Goal: Browse casually: Explore the website without a specific task or goal

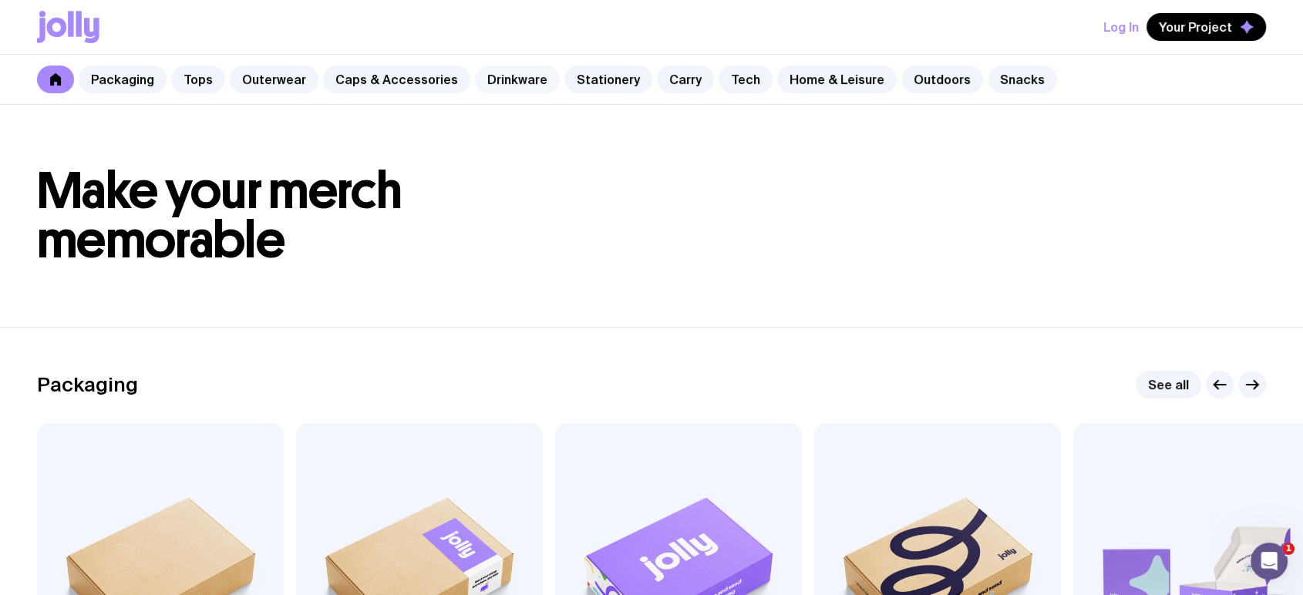
click at [514, 83] on link "Drinkware" at bounding box center [517, 80] width 85 height 28
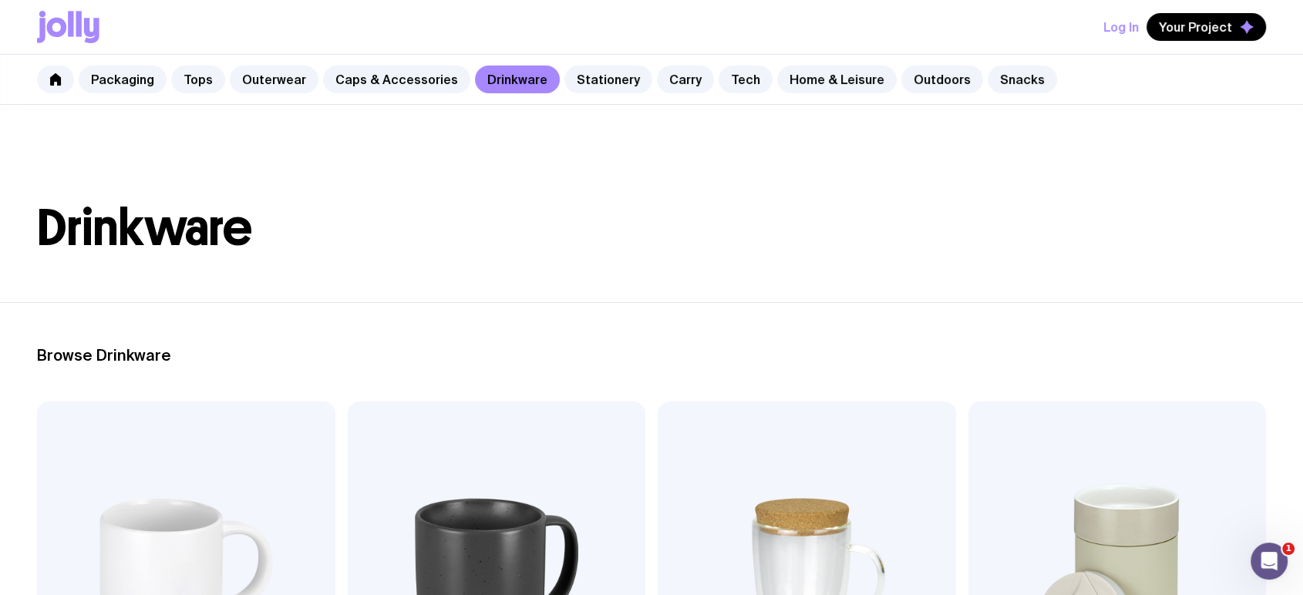
click at [572, 58] on div "Packaging Tops Outerwear Caps & Accessories Drinkware Stationery Carry Tech Hom…" at bounding box center [651, 80] width 1303 height 50
click at [586, 79] on link "Stationery" at bounding box center [609, 80] width 88 height 28
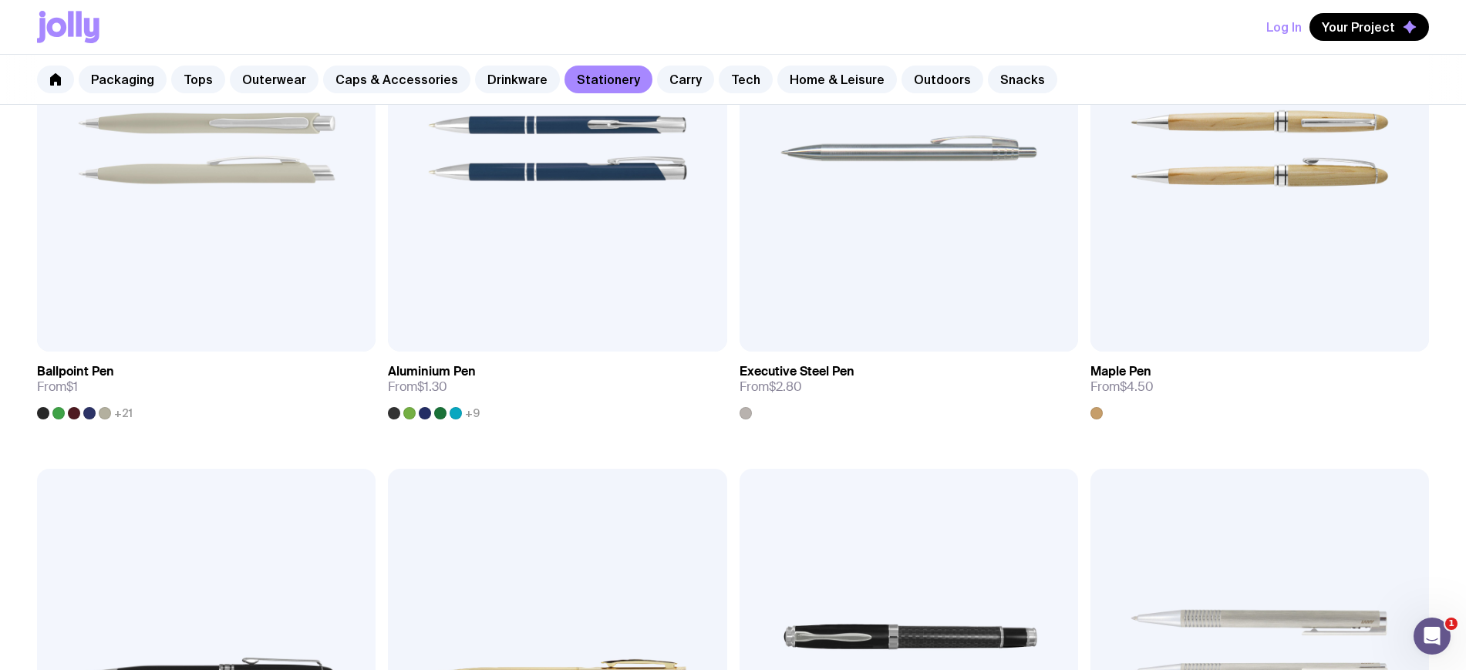
scroll to position [257, 0]
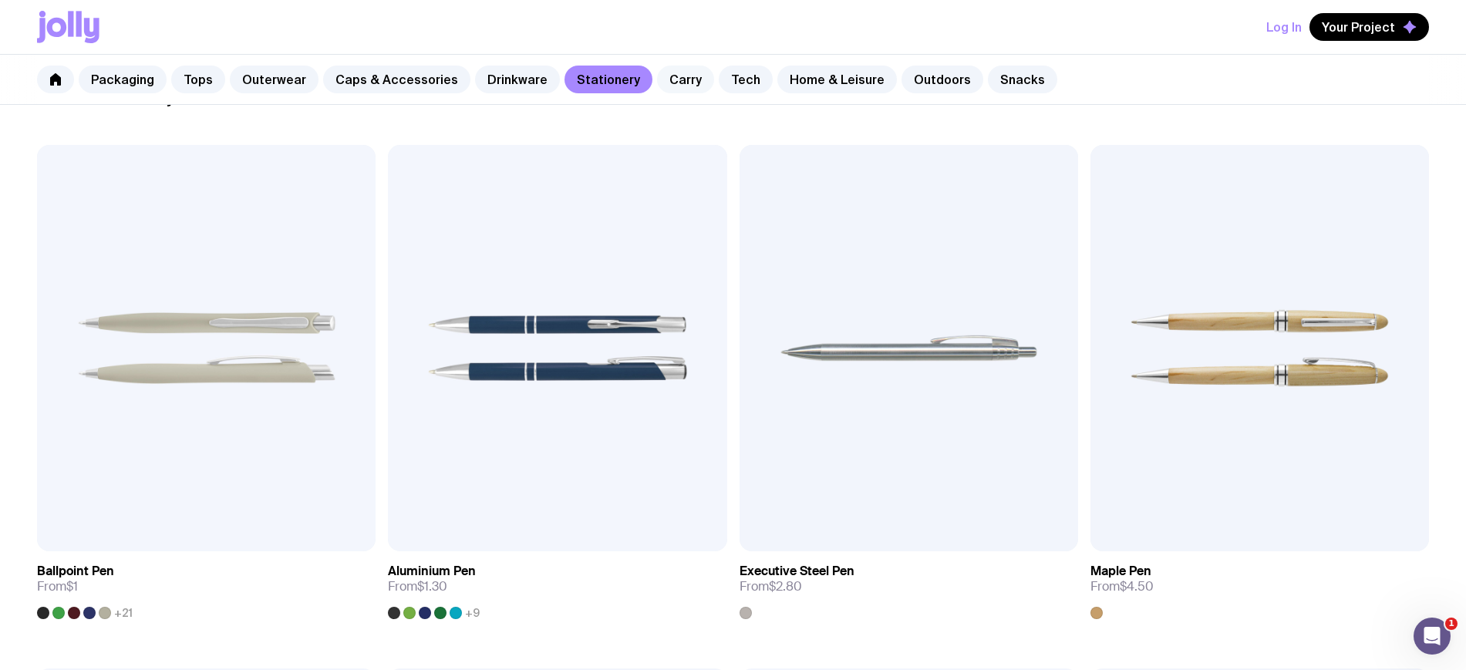
click at [680, 80] on link "Carry" at bounding box center [685, 80] width 57 height 28
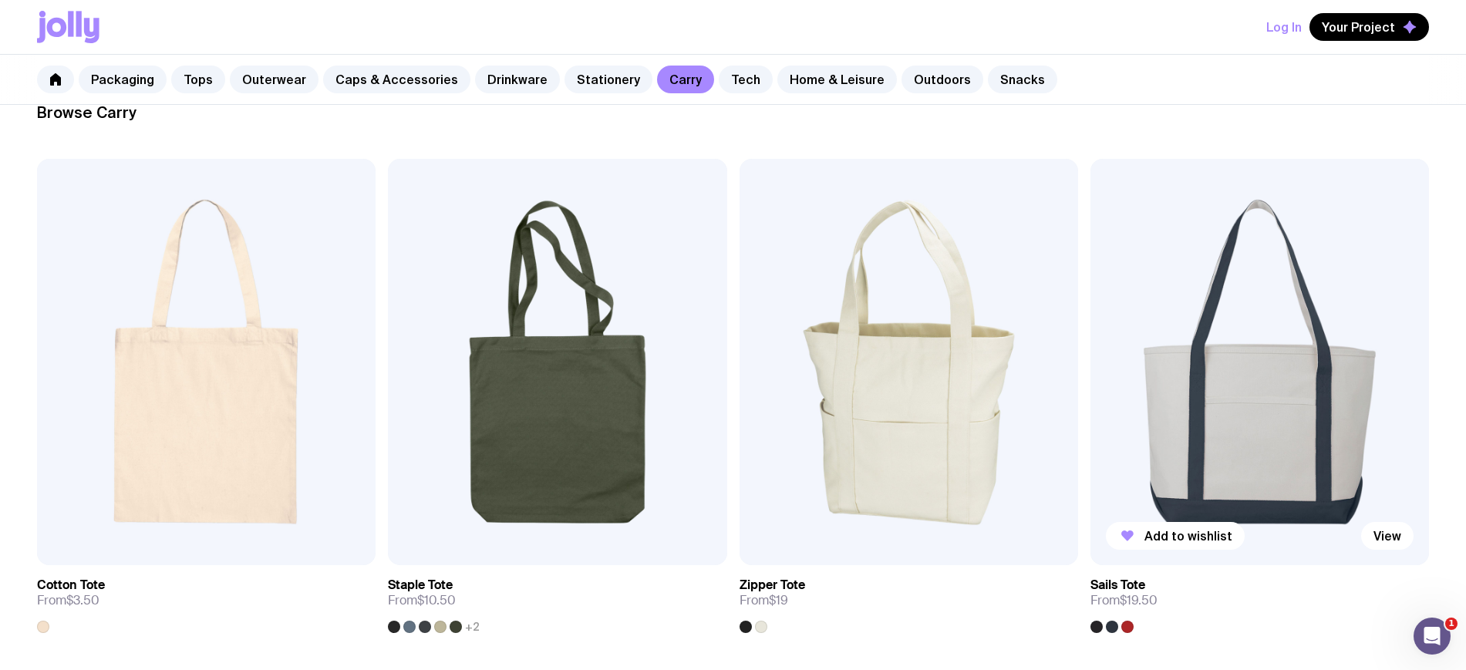
scroll to position [258, 0]
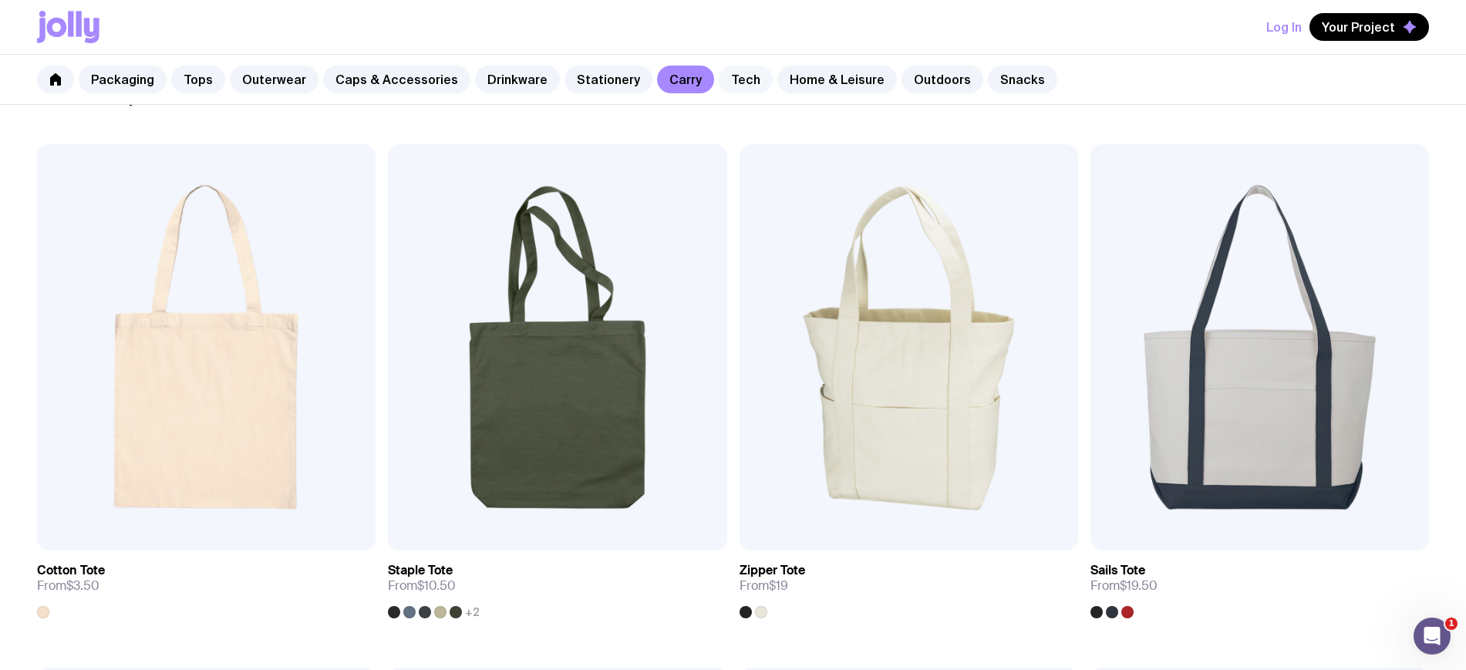
click at [729, 75] on link "Tech" at bounding box center [746, 80] width 54 height 28
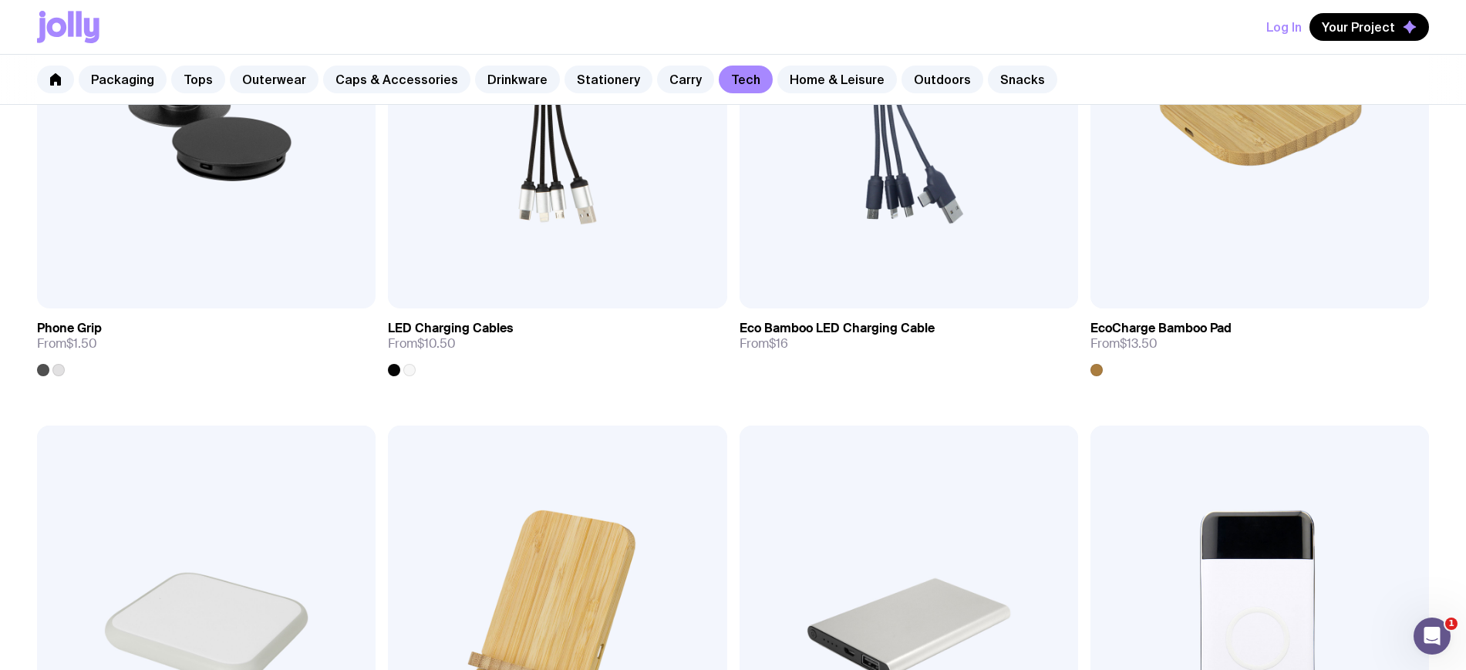
scroll to position [514, 0]
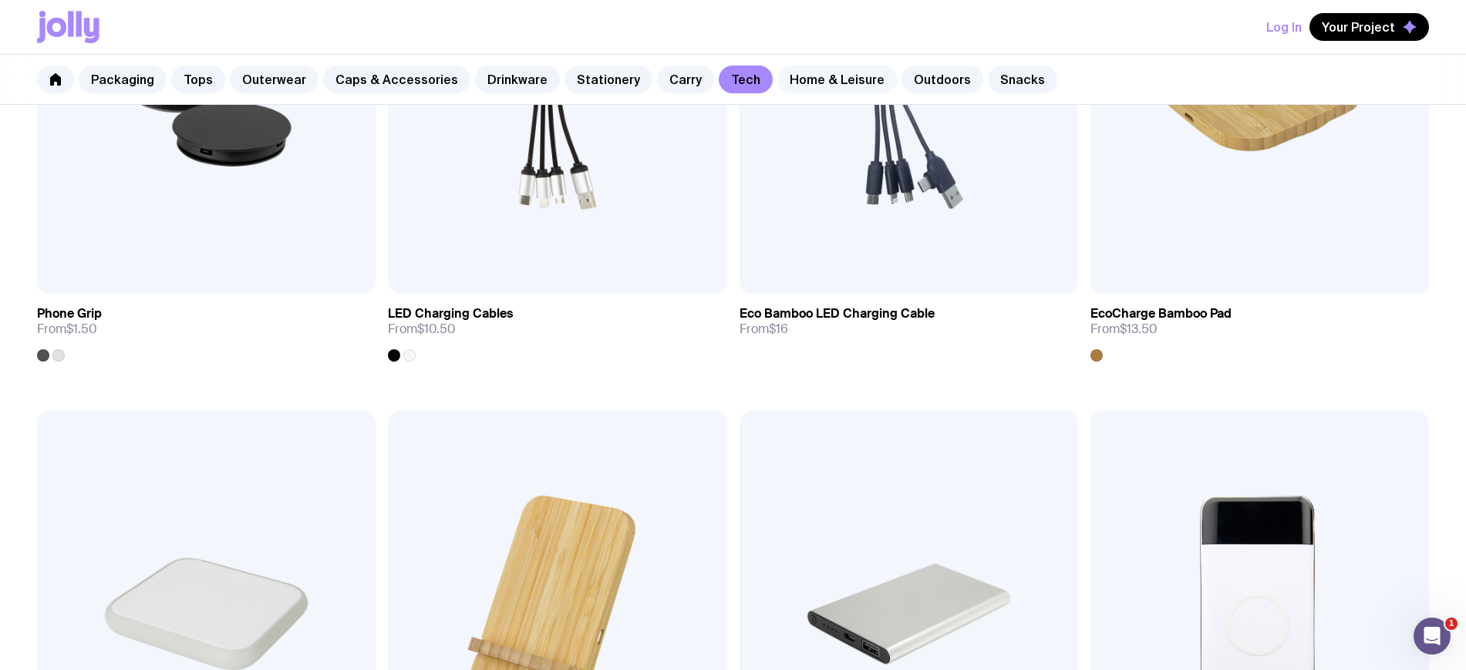
click at [822, 71] on link "Home & Leisure" at bounding box center [837, 80] width 120 height 28
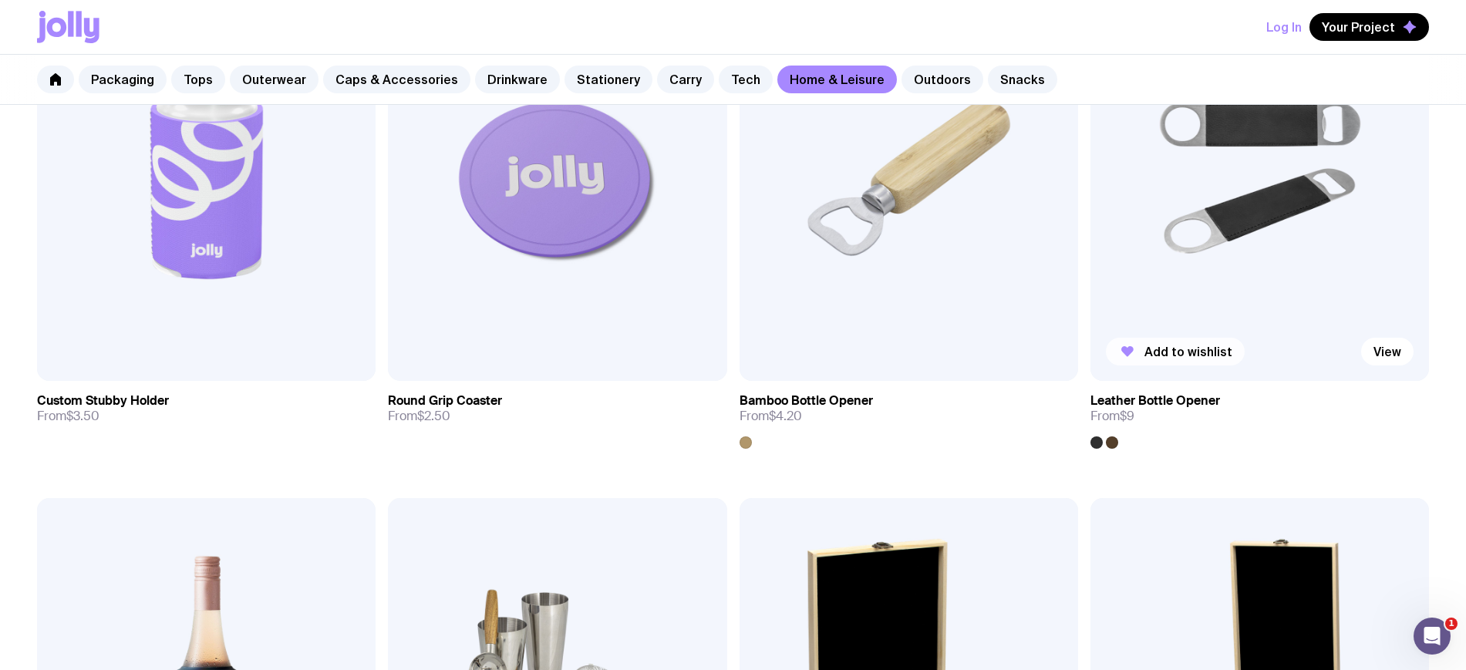
scroll to position [514, 0]
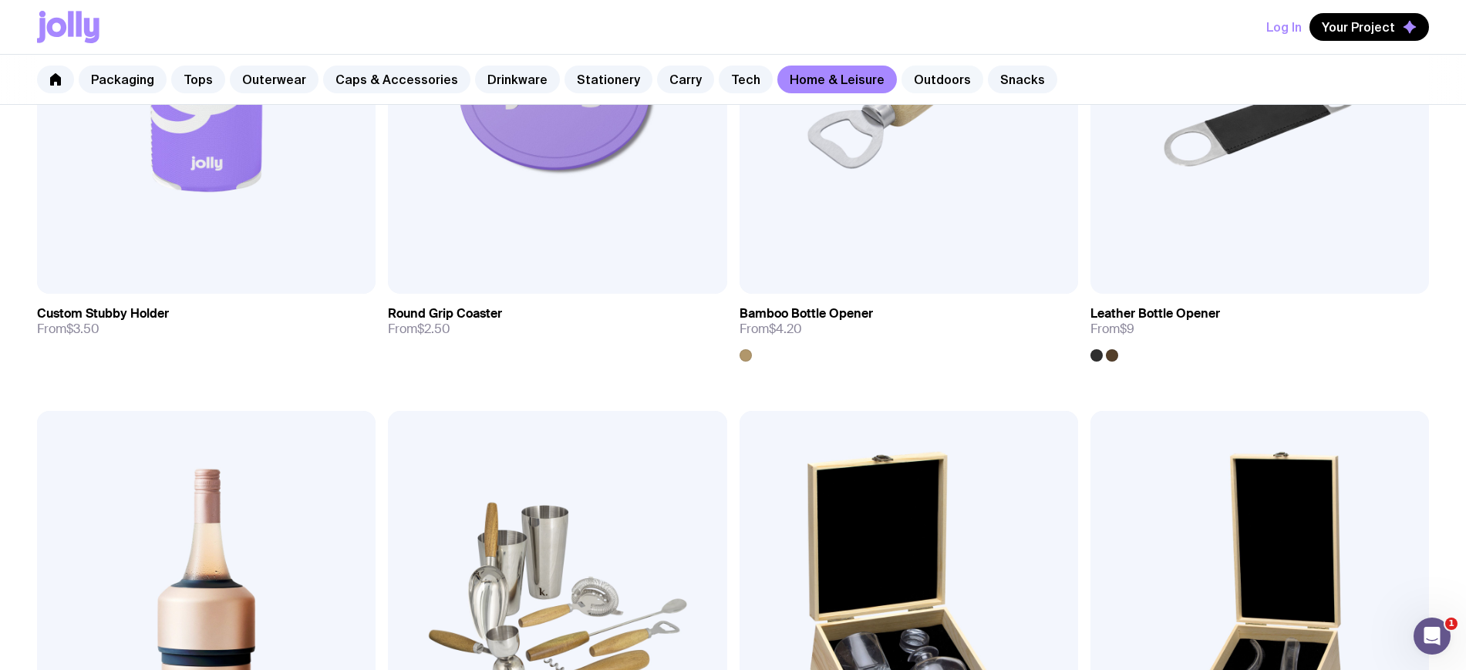
click at [924, 73] on link "Outdoors" at bounding box center [943, 80] width 82 height 28
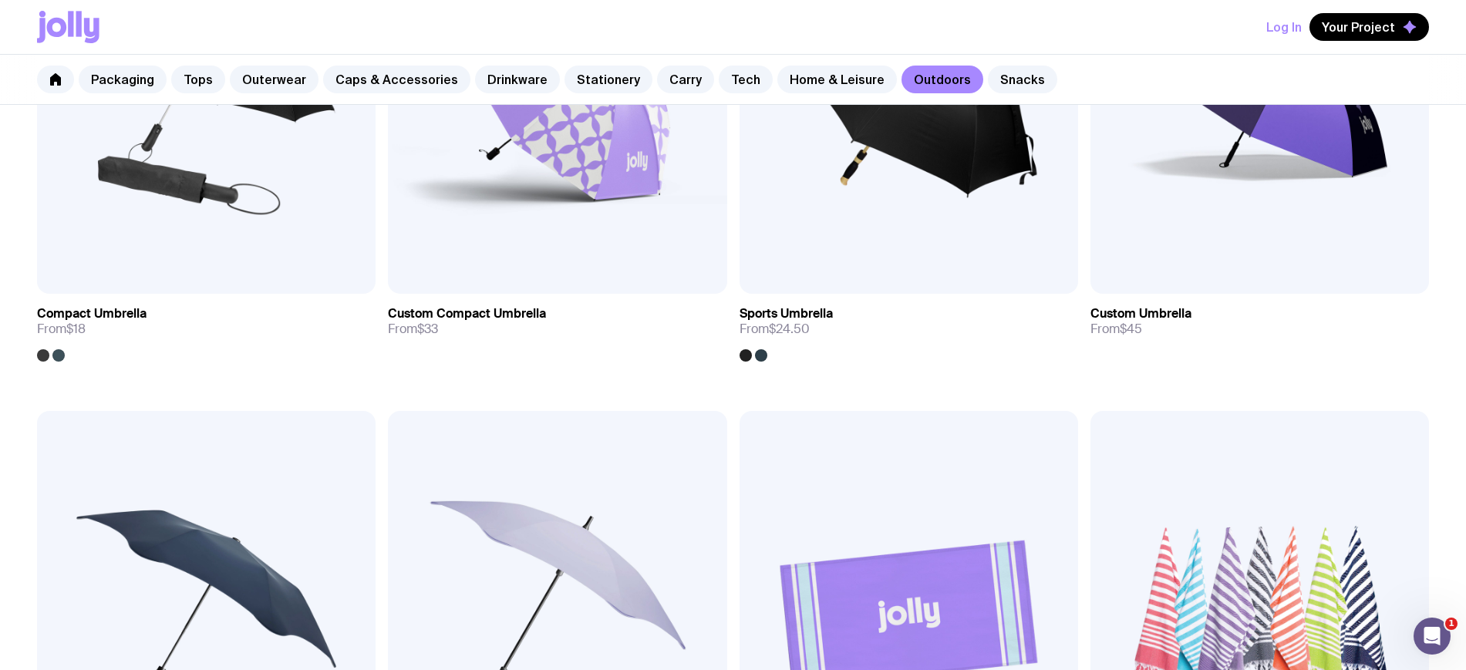
scroll to position [771, 0]
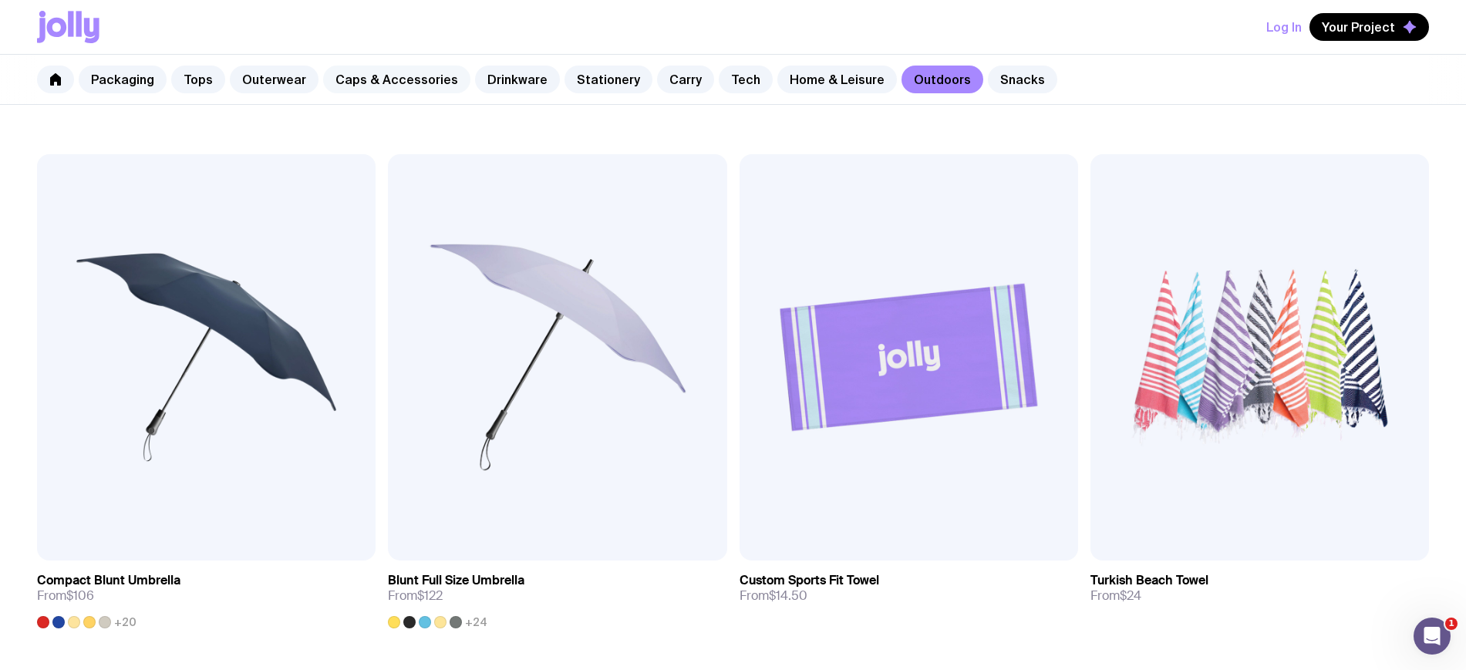
click at [389, 66] on link "Caps & Accessories" at bounding box center [396, 80] width 147 height 28
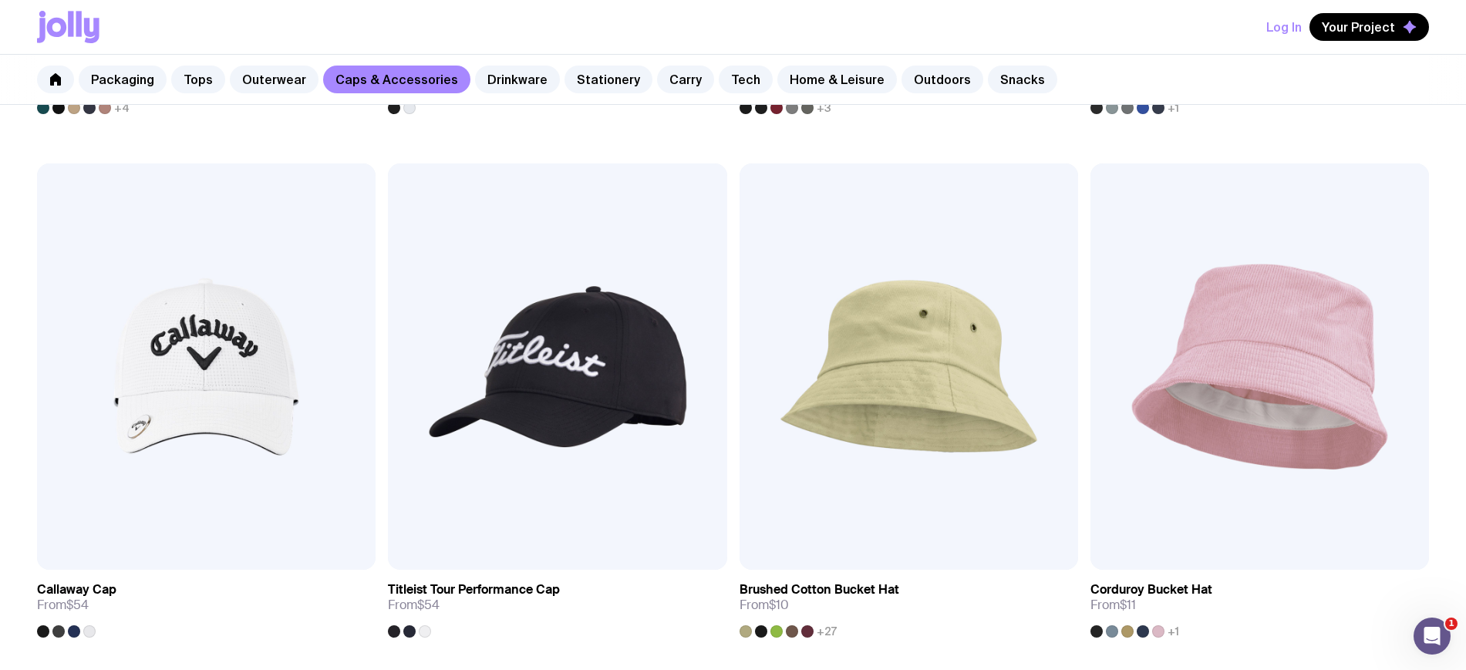
scroll to position [1478, 0]
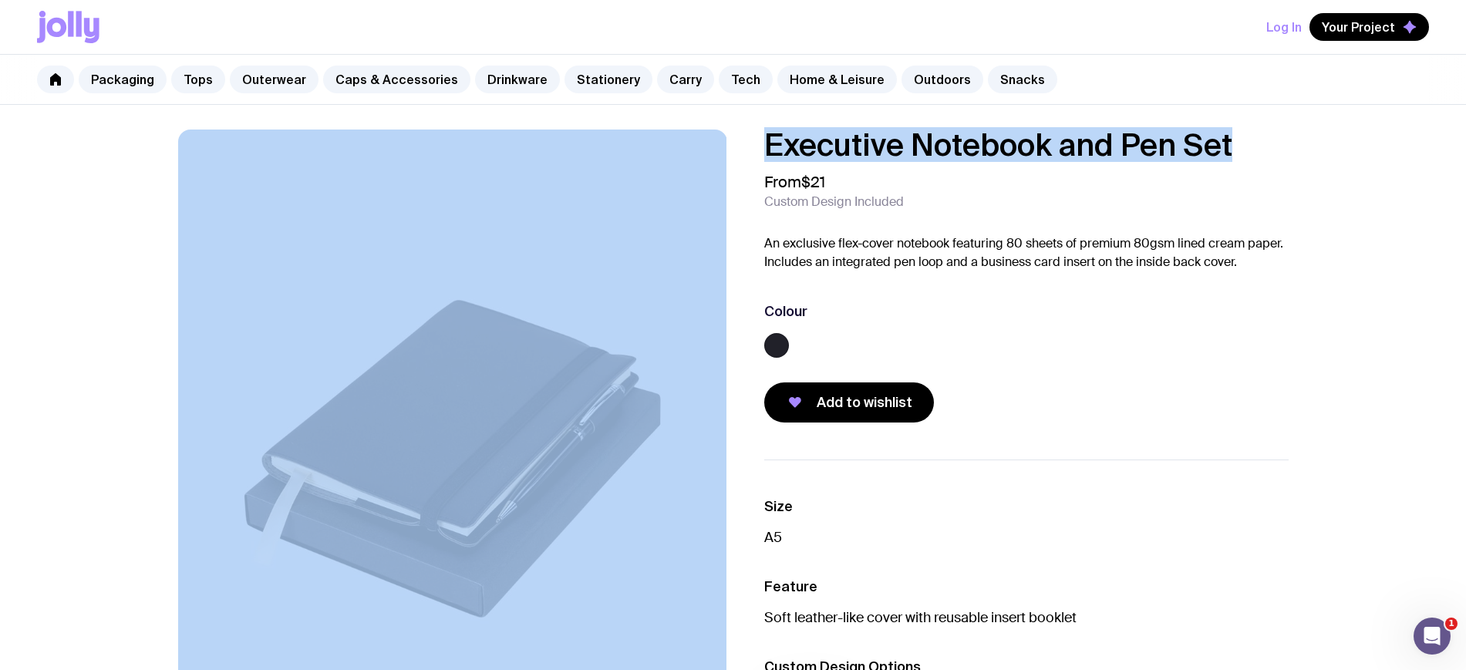
drag, startPoint x: 1235, startPoint y: 140, endPoint x: 675, endPoint y: 154, distance: 560.1
click at [675, 154] on div "Executive Notebook and Pen Set From $21 Custom Design Included An exclusive fle…" at bounding box center [733, 459] width 1185 height 659
copy div "Executive Notebook and Pen Set"
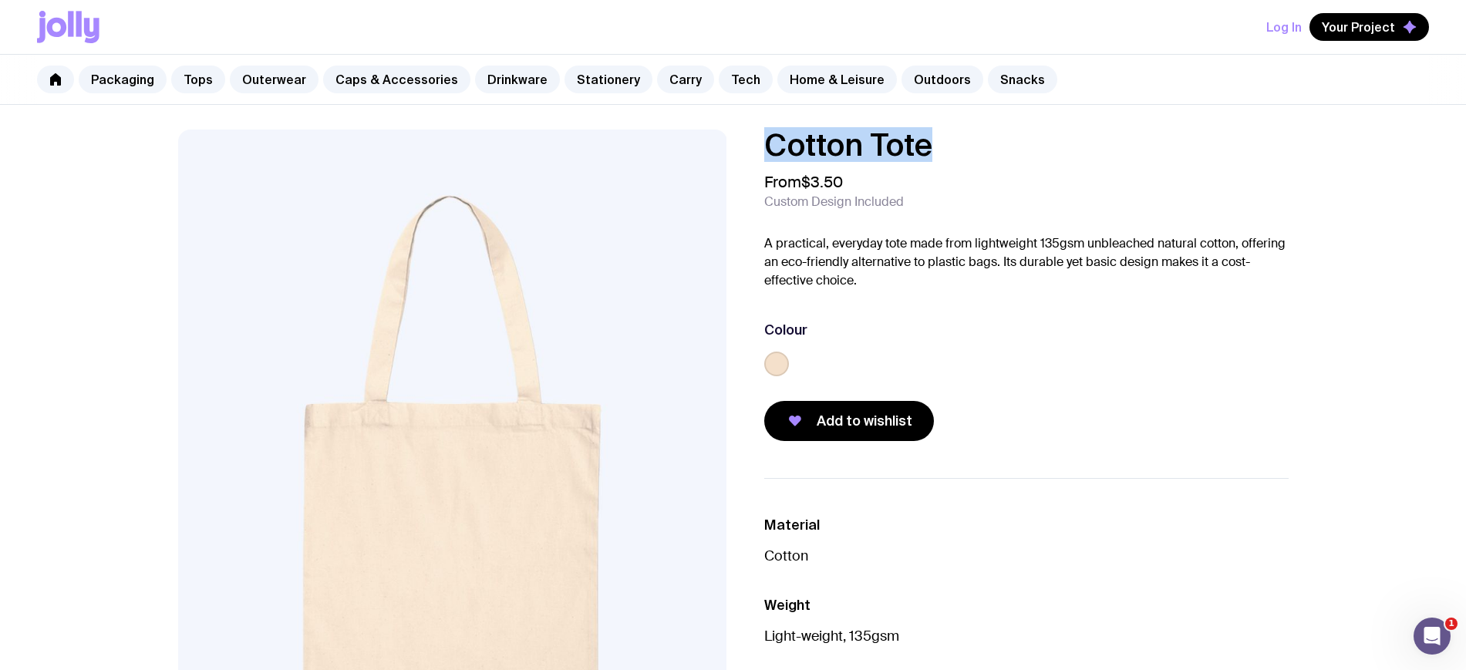
drag, startPoint x: 945, startPoint y: 153, endPoint x: 773, endPoint y: 145, distance: 172.2
click at [773, 145] on h1 "Cotton Tote" at bounding box center [1026, 145] width 524 height 31
copy h1 "Cotton Tote"
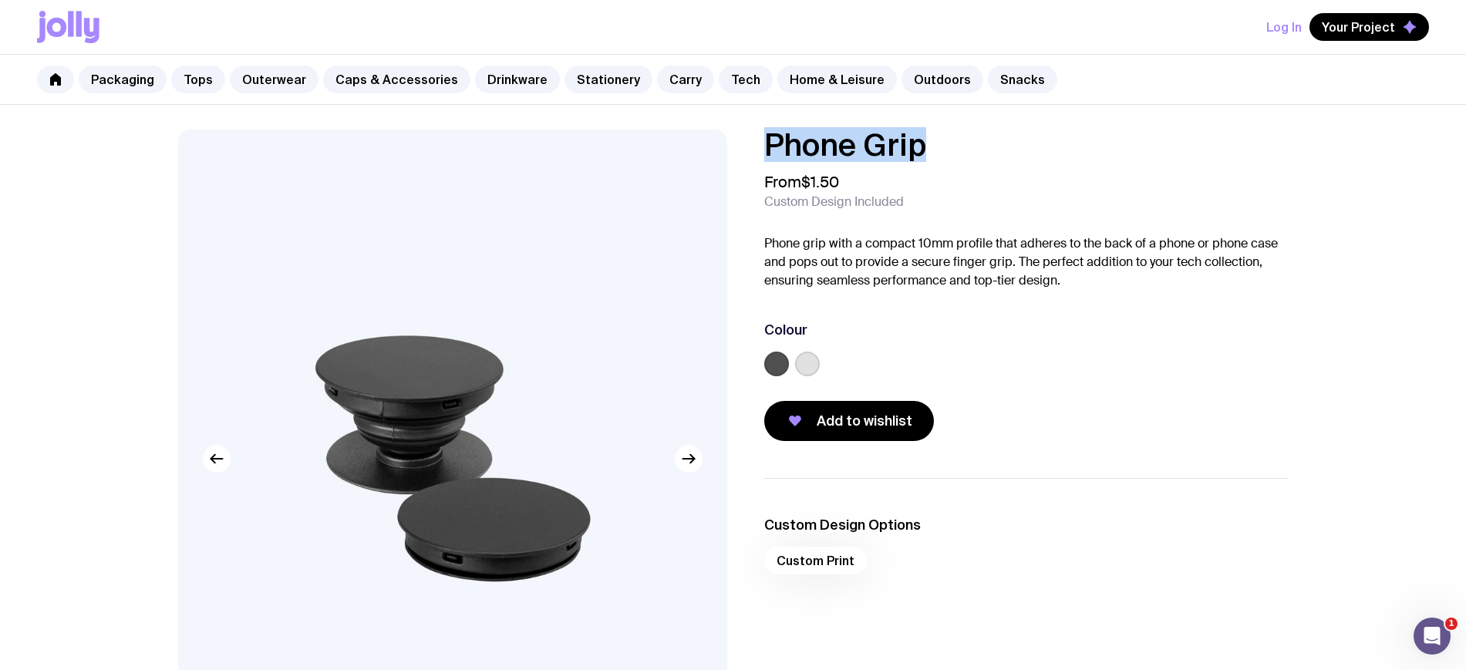
drag, startPoint x: 955, startPoint y: 155, endPoint x: 720, endPoint y: 134, distance: 235.4
click at [720, 134] on div "Phone Grip From $1.50 Custom Design Included Phone grip with a compact 10mm pro…" at bounding box center [733, 517] width 1185 height 774
copy h1 "Phone Grip"
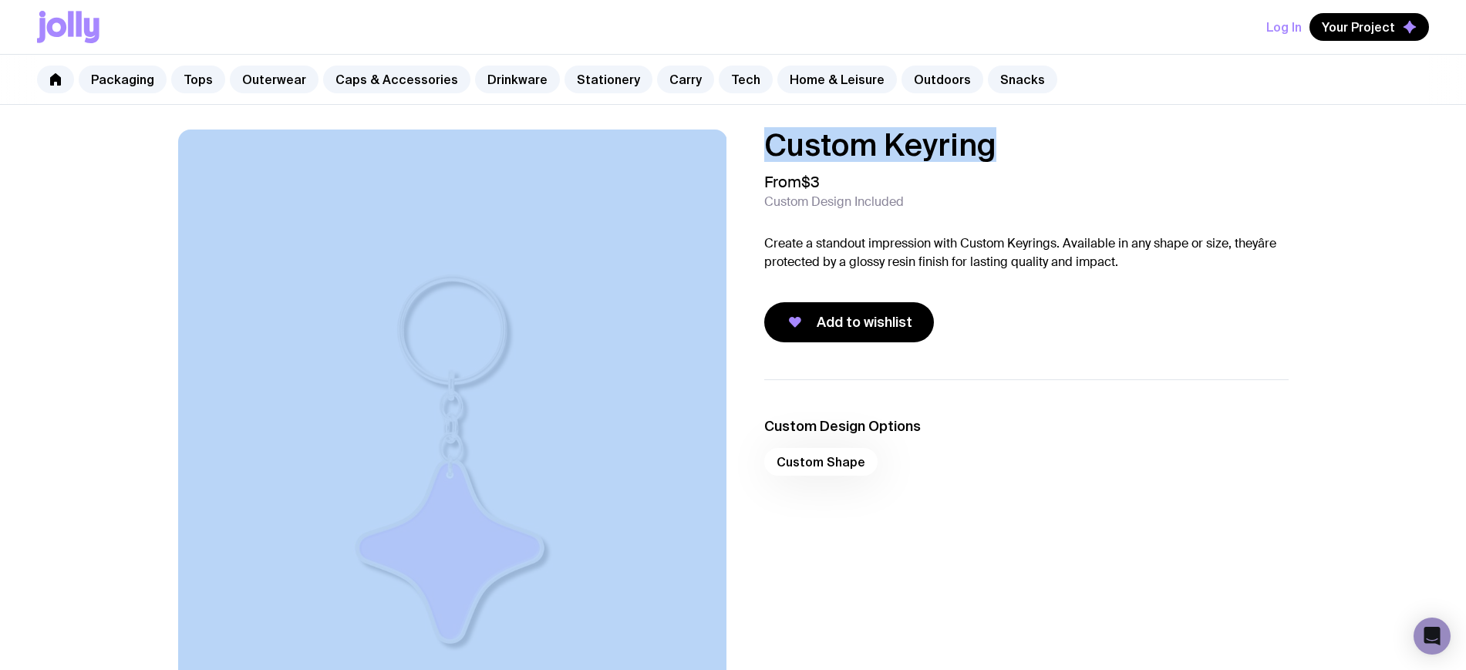
click at [726, 145] on div "Custom Keyring From $3 Custom Design Included Create a standout impression with…" at bounding box center [733, 459] width 1185 height 659
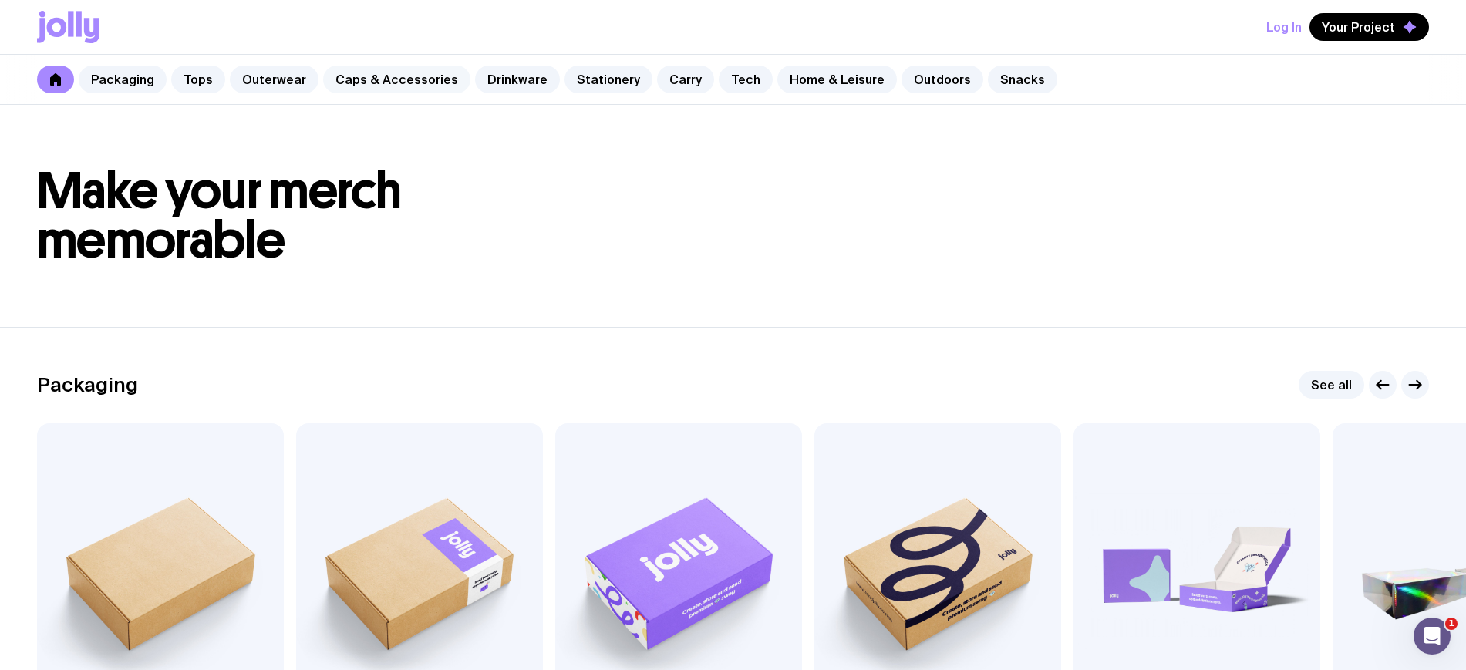
drag, startPoint x: 259, startPoint y: 80, endPoint x: 379, endPoint y: 91, distance: 120.0
click at [261, 80] on link "Outerwear" at bounding box center [274, 80] width 89 height 28
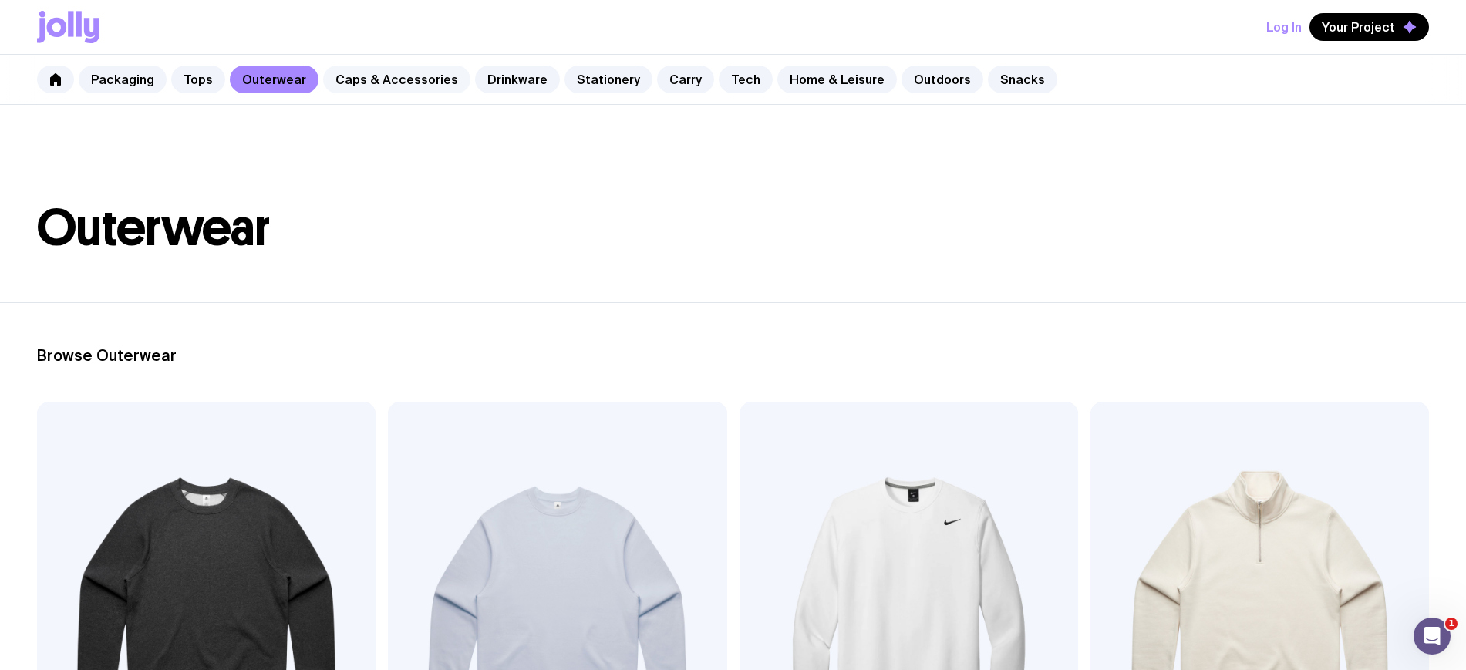
click at [386, 77] on link "Caps & Accessories" at bounding box center [396, 80] width 147 height 28
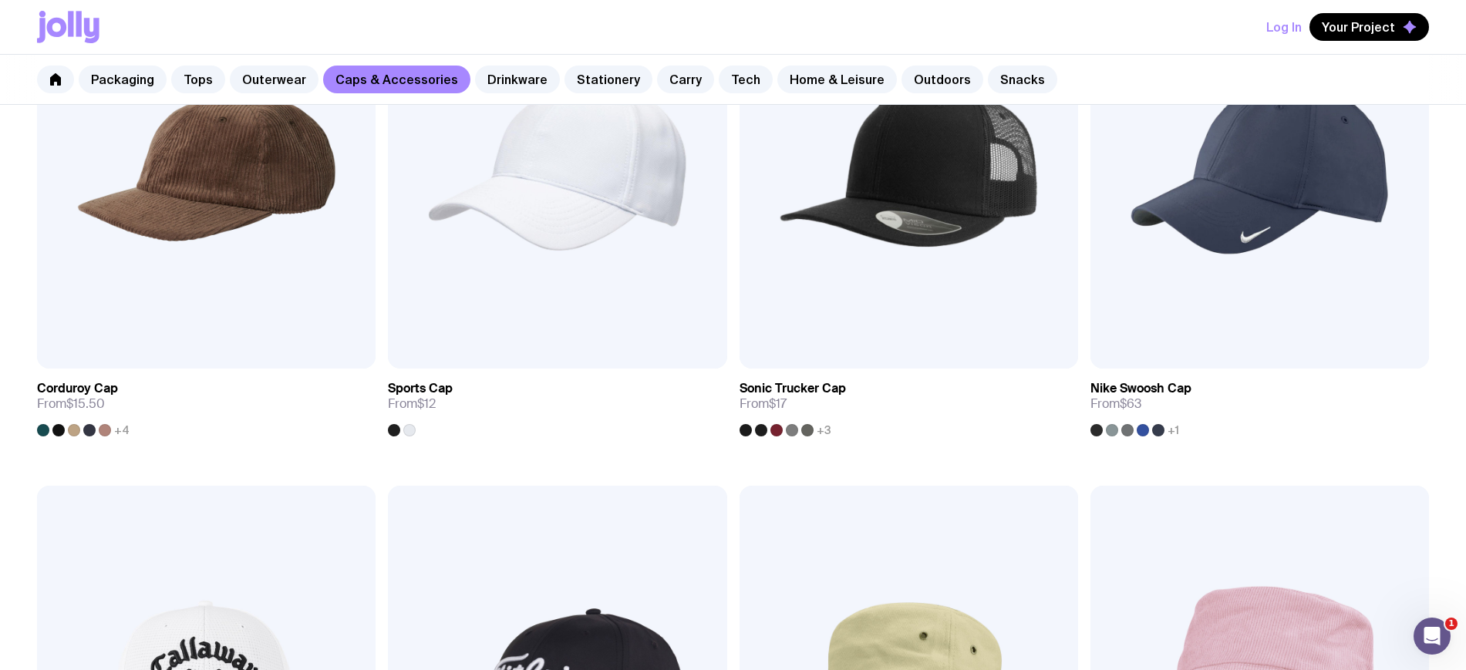
scroll to position [1286, 0]
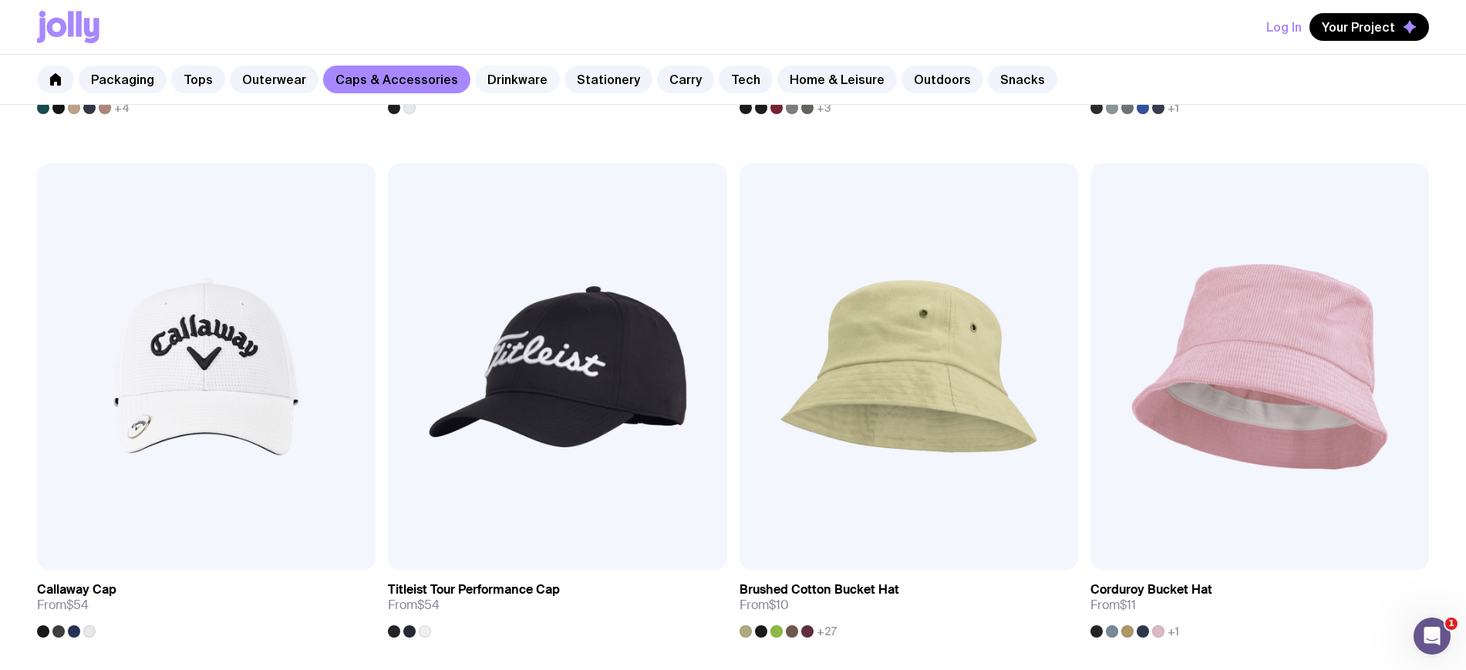
click at [502, 75] on link "Drinkware" at bounding box center [517, 80] width 85 height 28
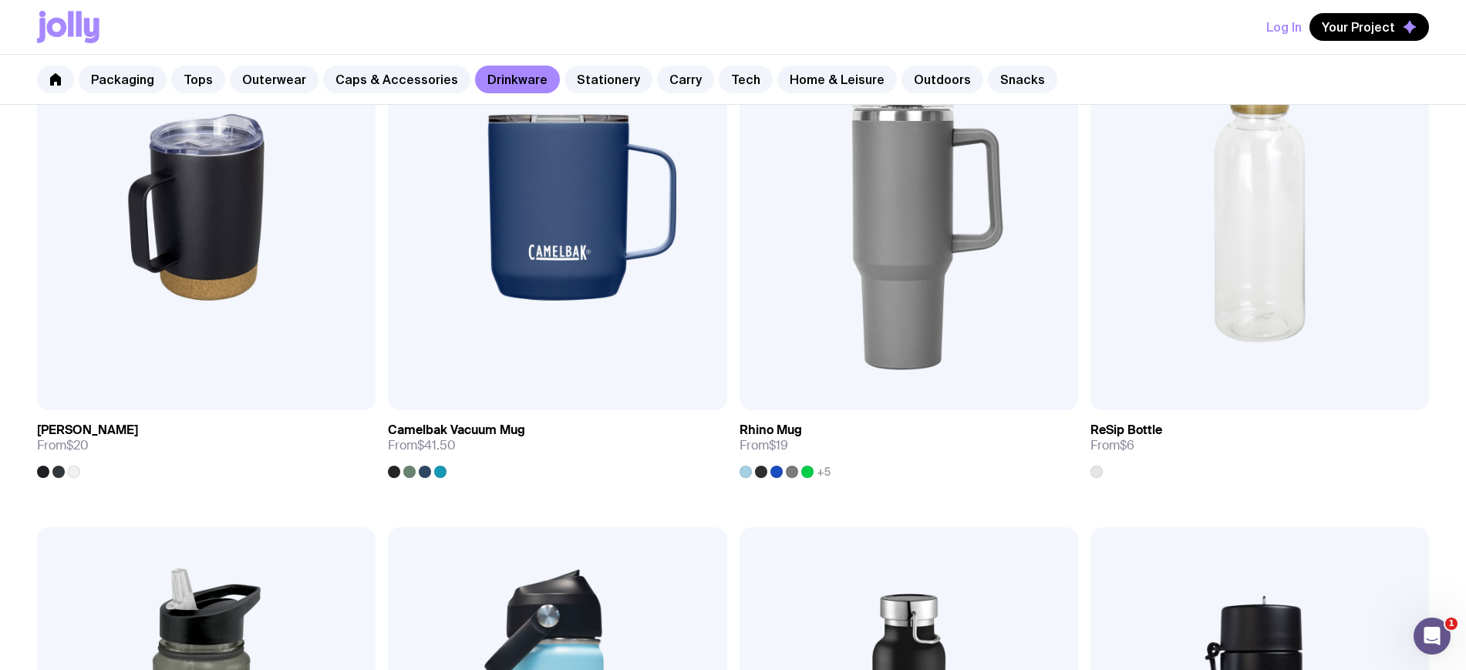
scroll to position [1493, 0]
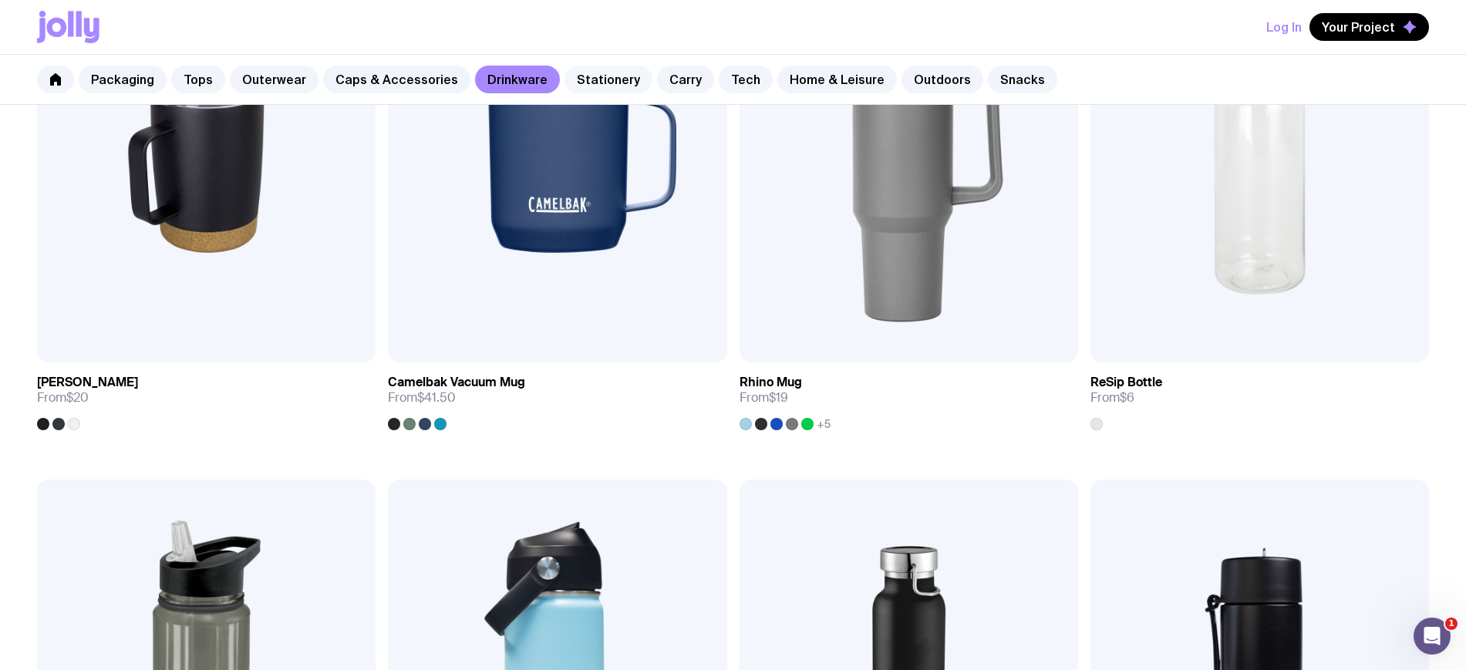
click at [577, 82] on link "Stationery" at bounding box center [609, 80] width 88 height 28
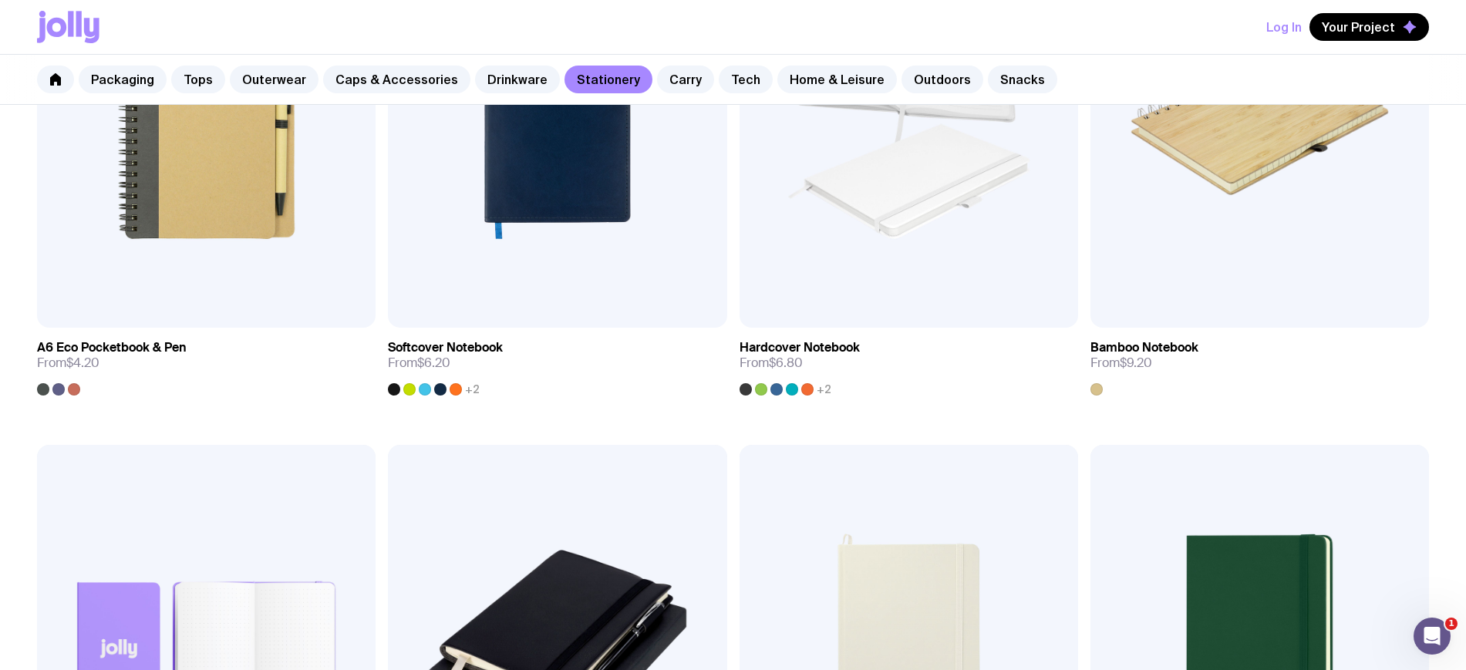
scroll to position [1542, 0]
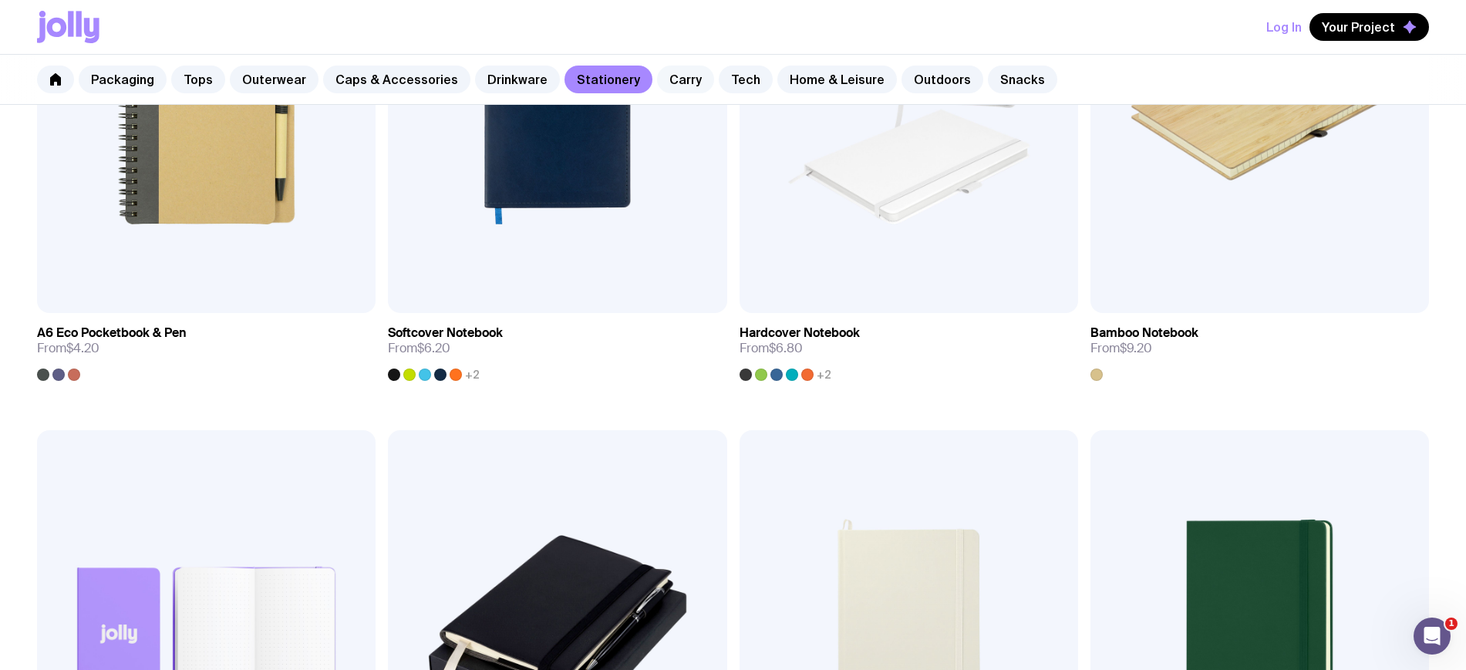
click at [668, 75] on link "Carry" at bounding box center [685, 80] width 57 height 28
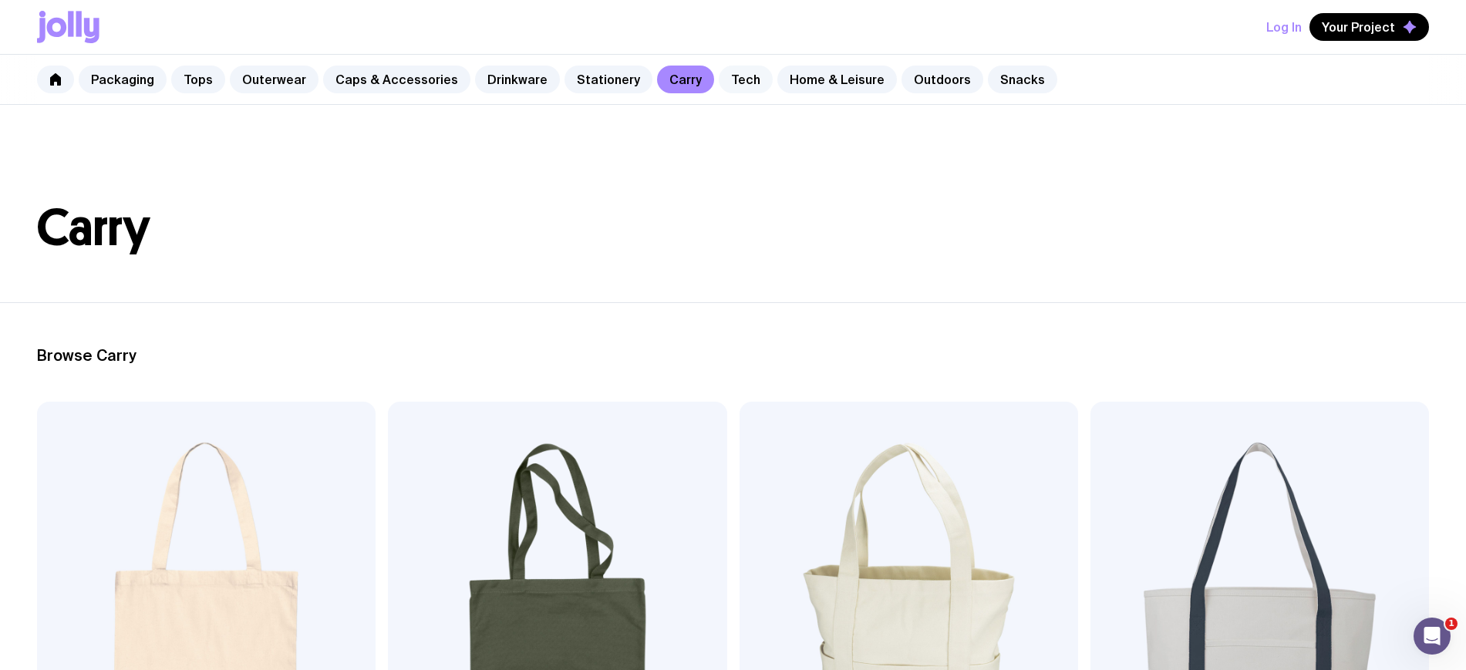
click at [719, 72] on link "Tech" at bounding box center [746, 80] width 54 height 28
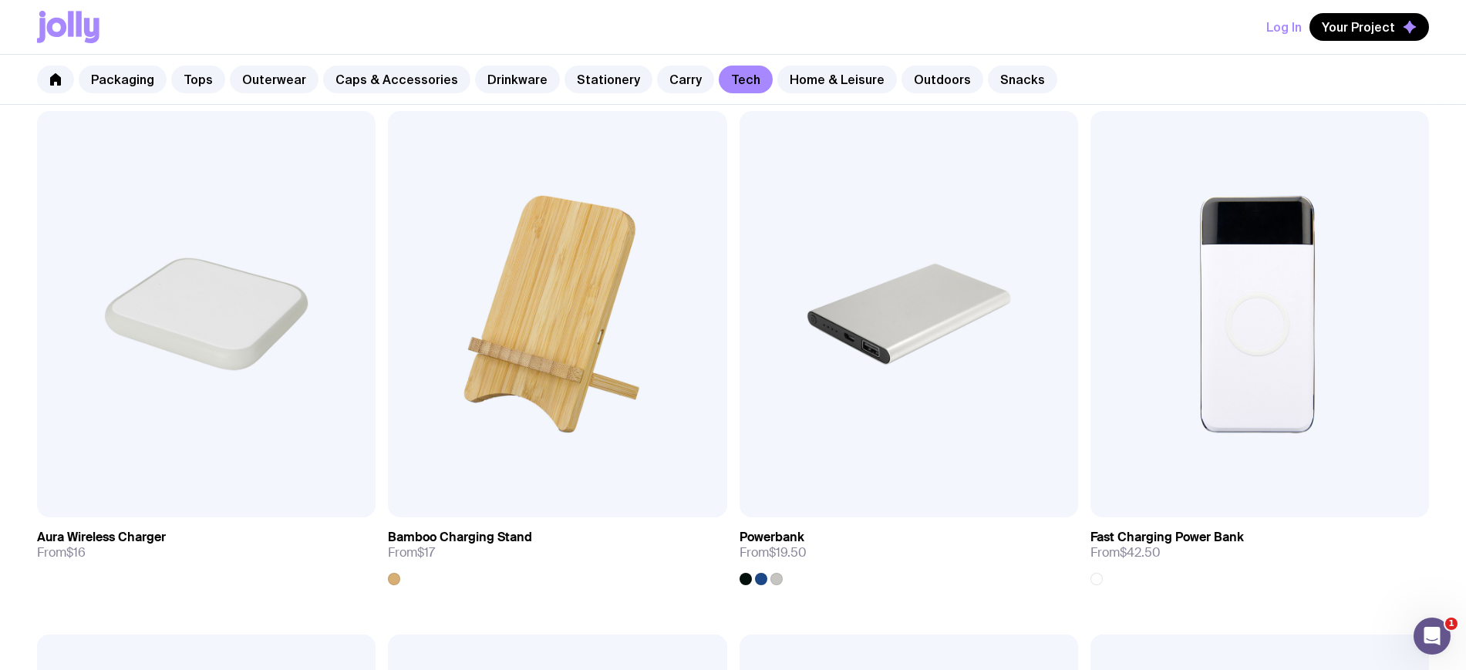
scroll to position [1028, 0]
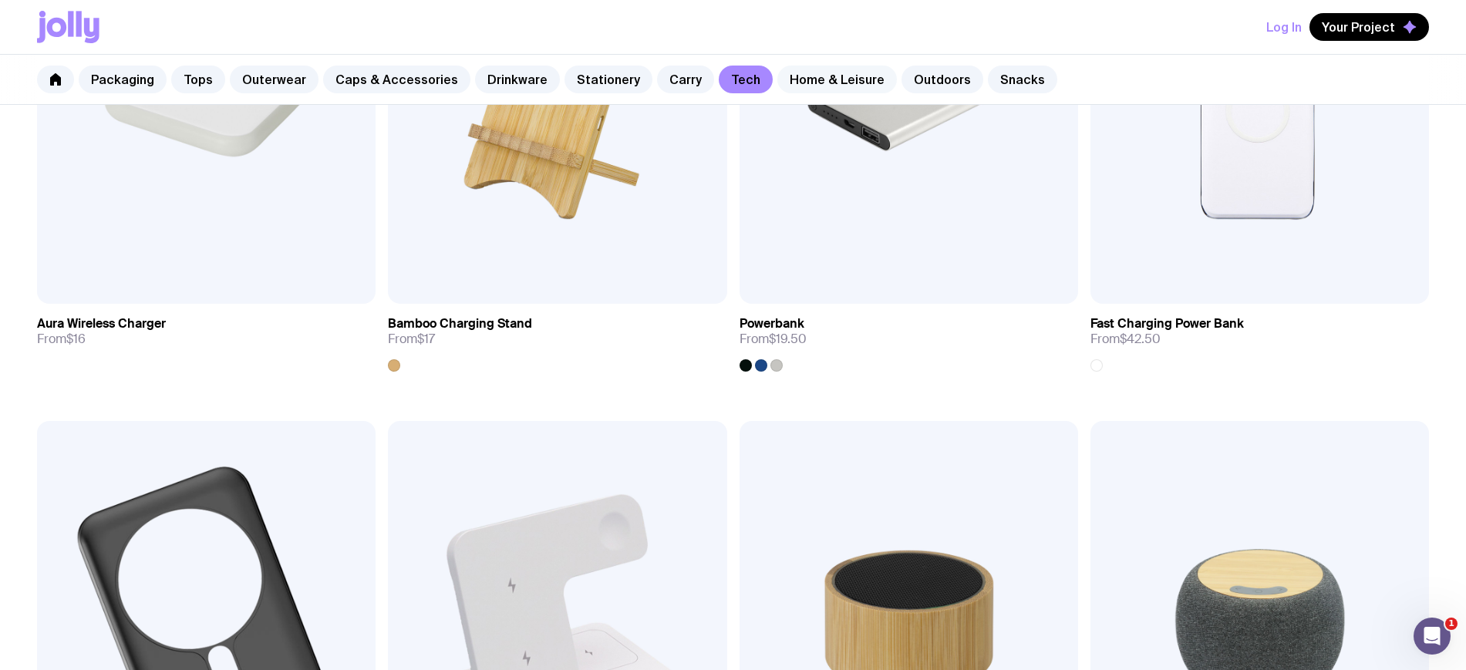
click at [809, 77] on link "Home & Leisure" at bounding box center [837, 80] width 120 height 28
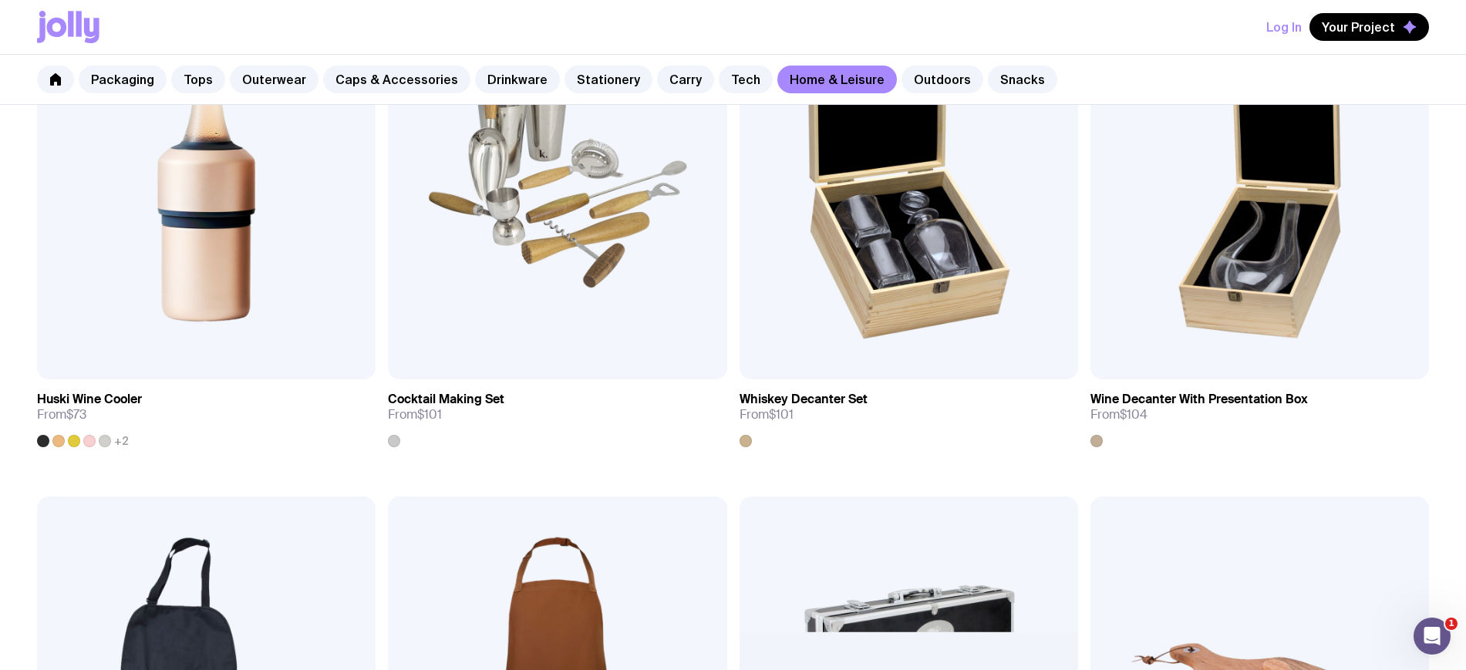
scroll to position [1029, 0]
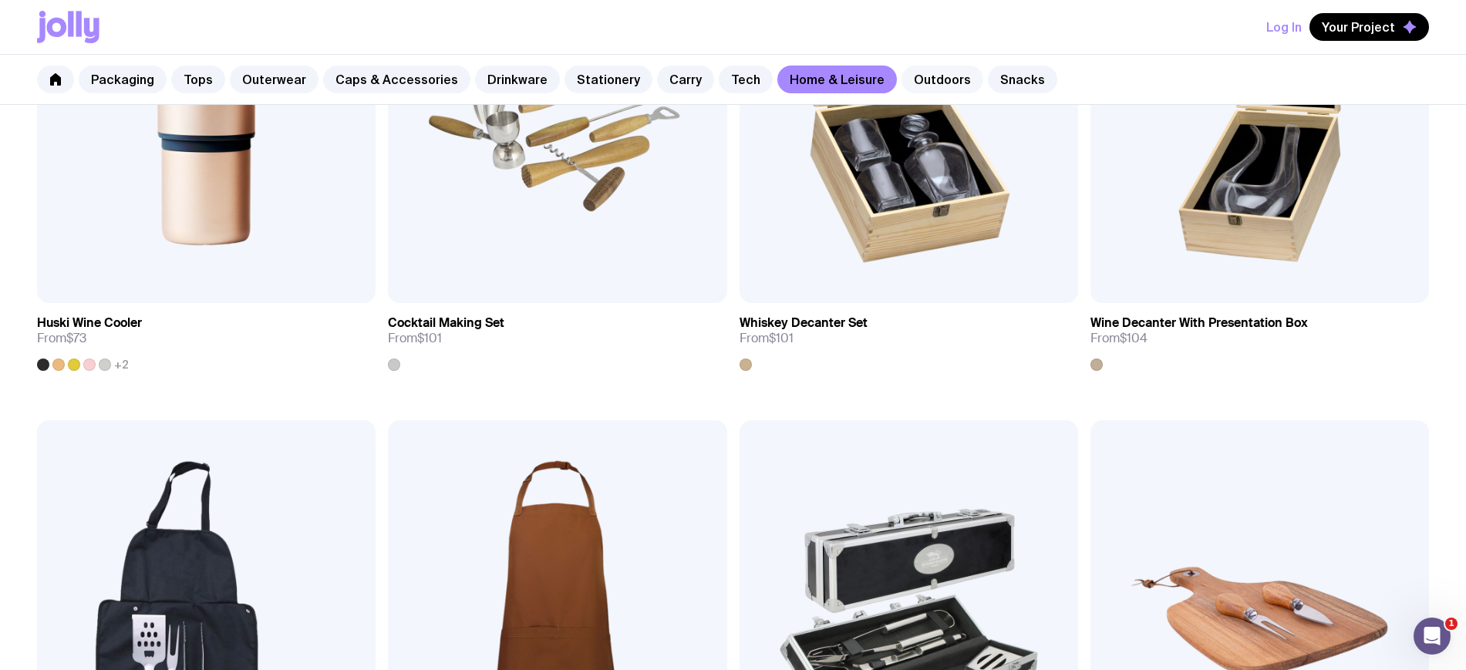
click at [928, 68] on link "Outdoors" at bounding box center [943, 80] width 82 height 28
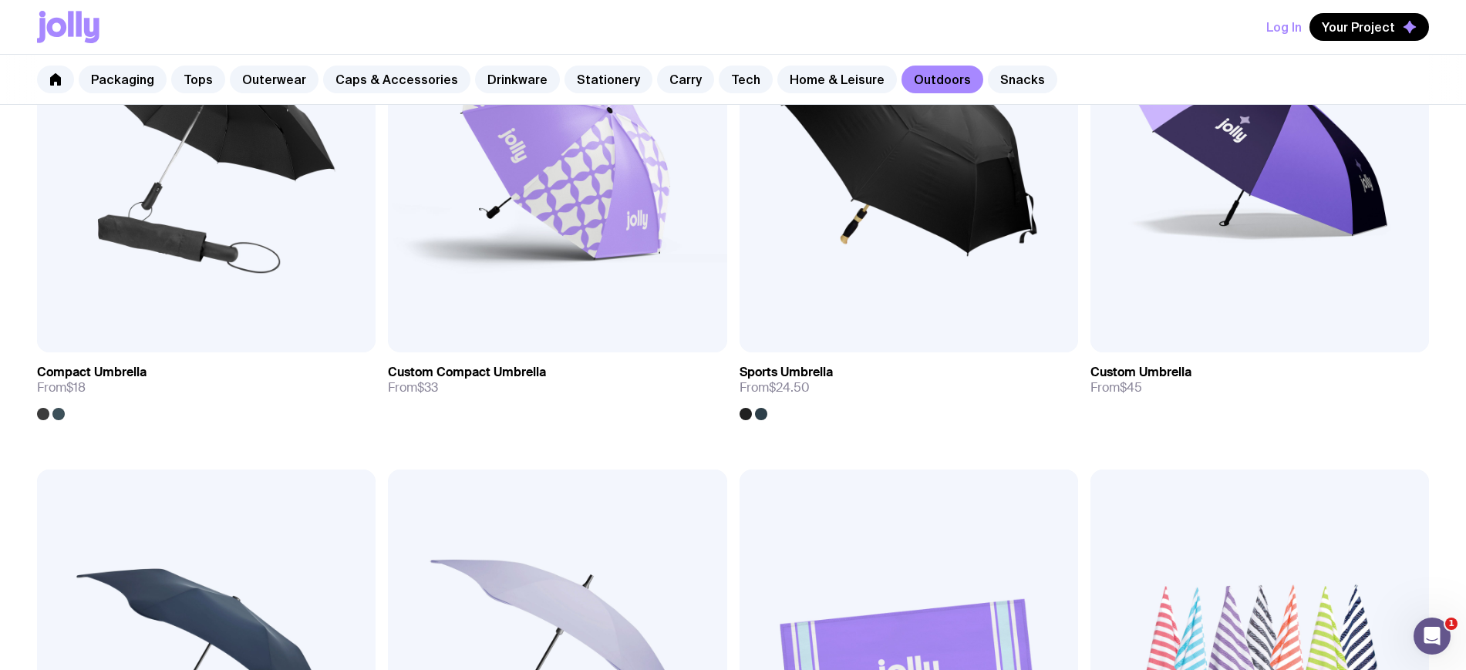
scroll to position [450, 0]
